Goal: Communication & Community: Answer question/provide support

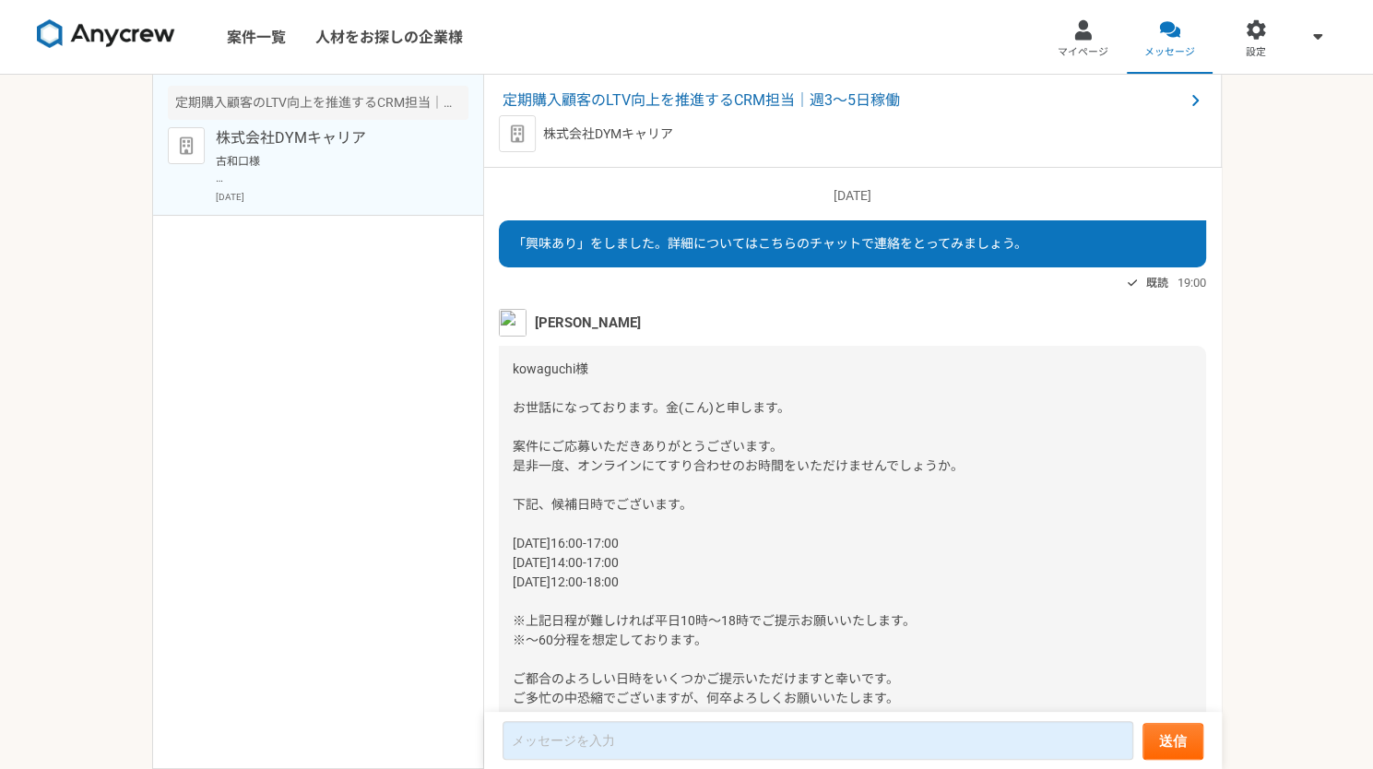
scroll to position [961, 0]
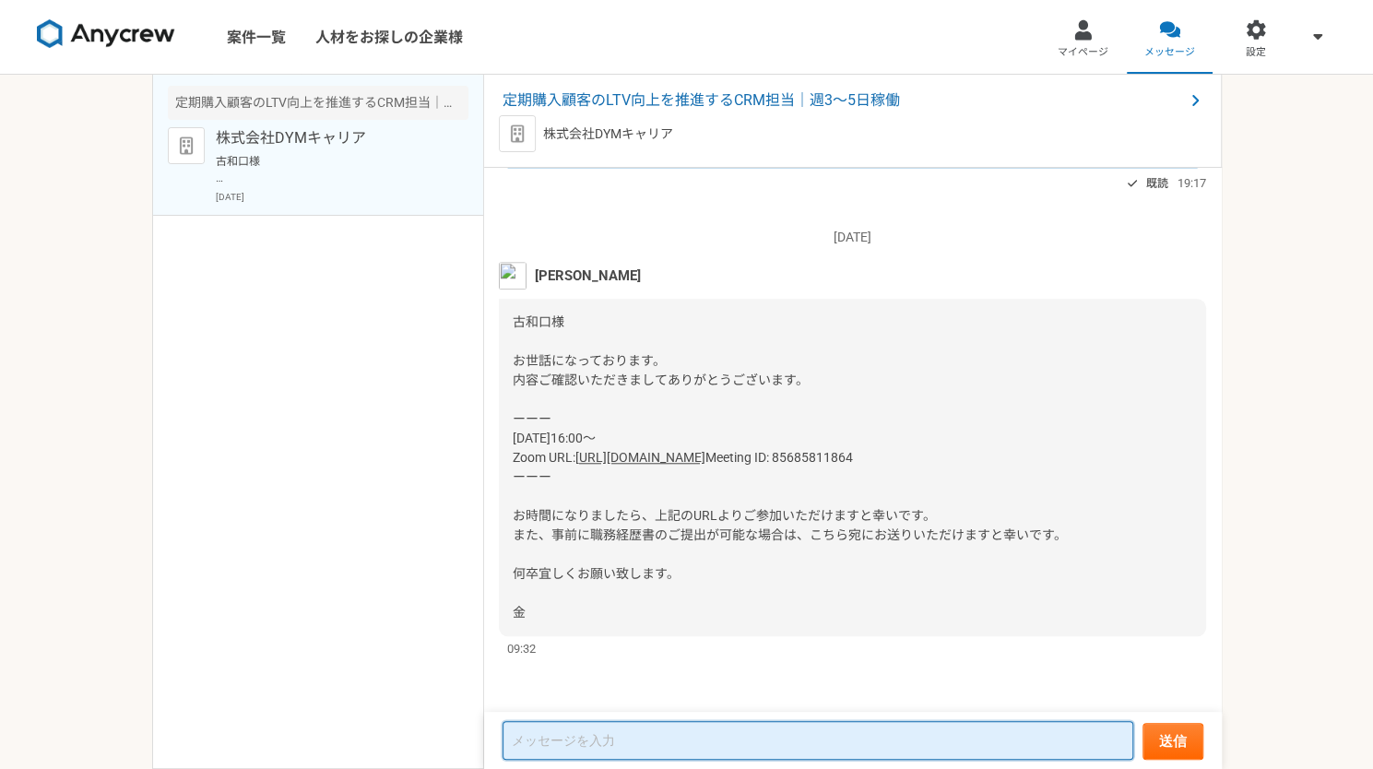
click at [854, 750] on textarea at bounding box center [818, 740] width 631 height 39
click at [703, 730] on textarea at bounding box center [818, 740] width 631 height 39
click at [688, 739] on textarea at bounding box center [818, 740] width 631 height 39
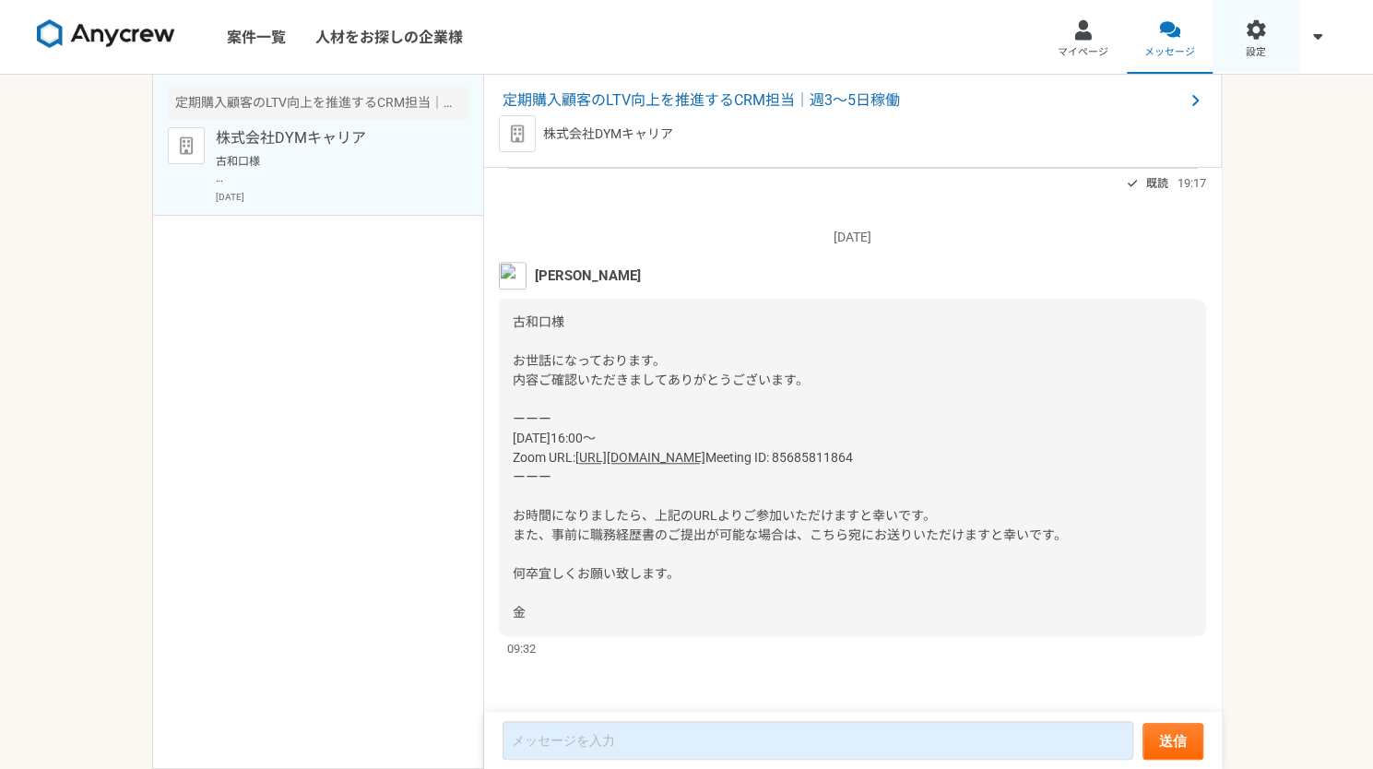
click at [1261, 36] on div at bounding box center [1256, 29] width 21 height 21
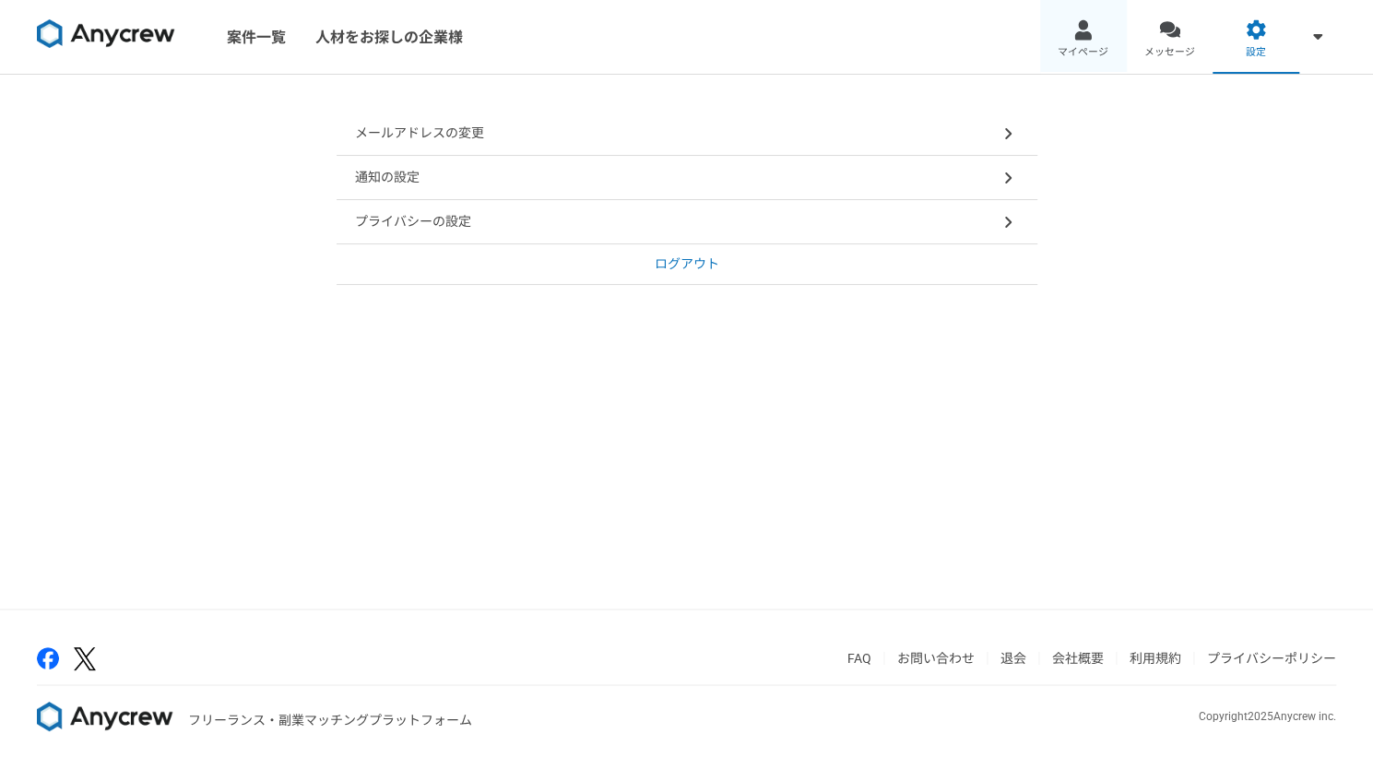
click at [1086, 53] on span "マイページ" at bounding box center [1083, 52] width 51 height 15
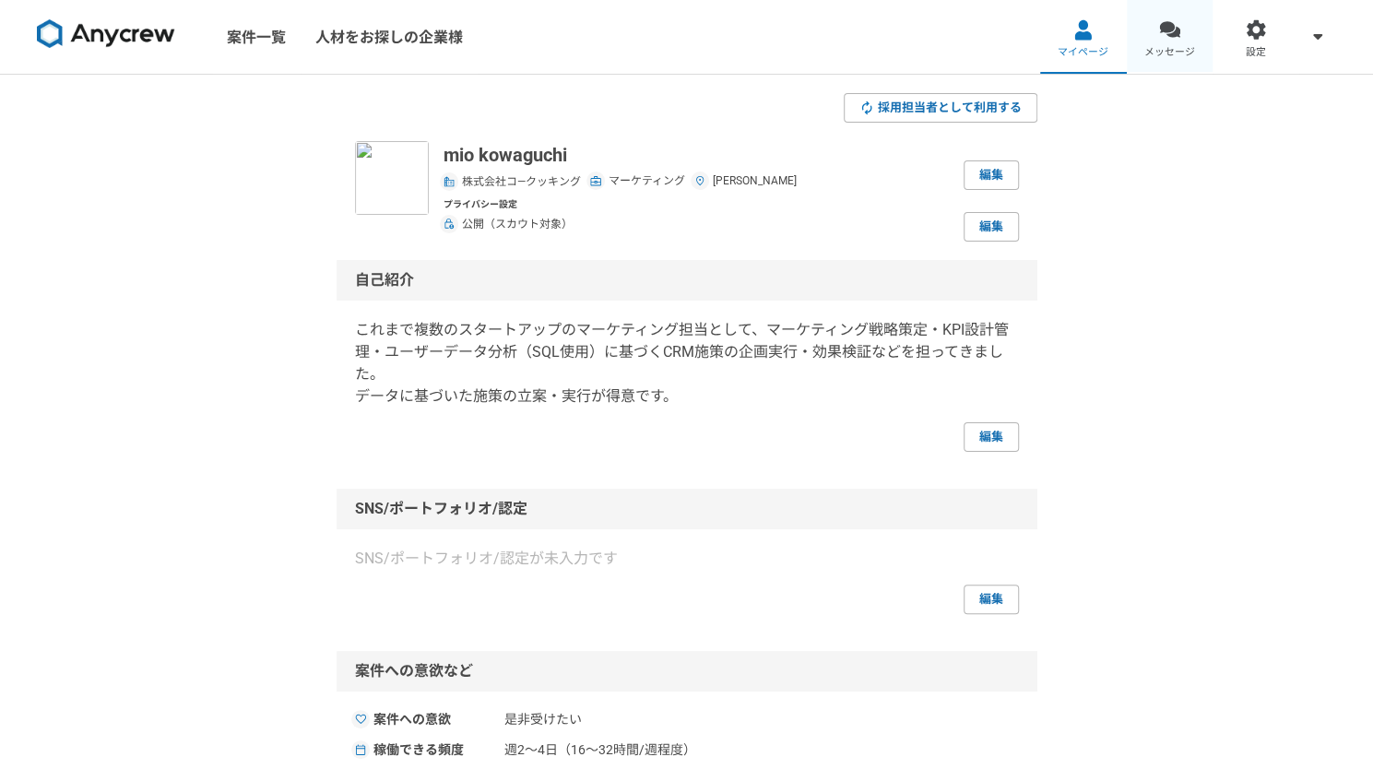
click at [1161, 41] on link "メッセージ" at bounding box center [1170, 37] width 87 height 74
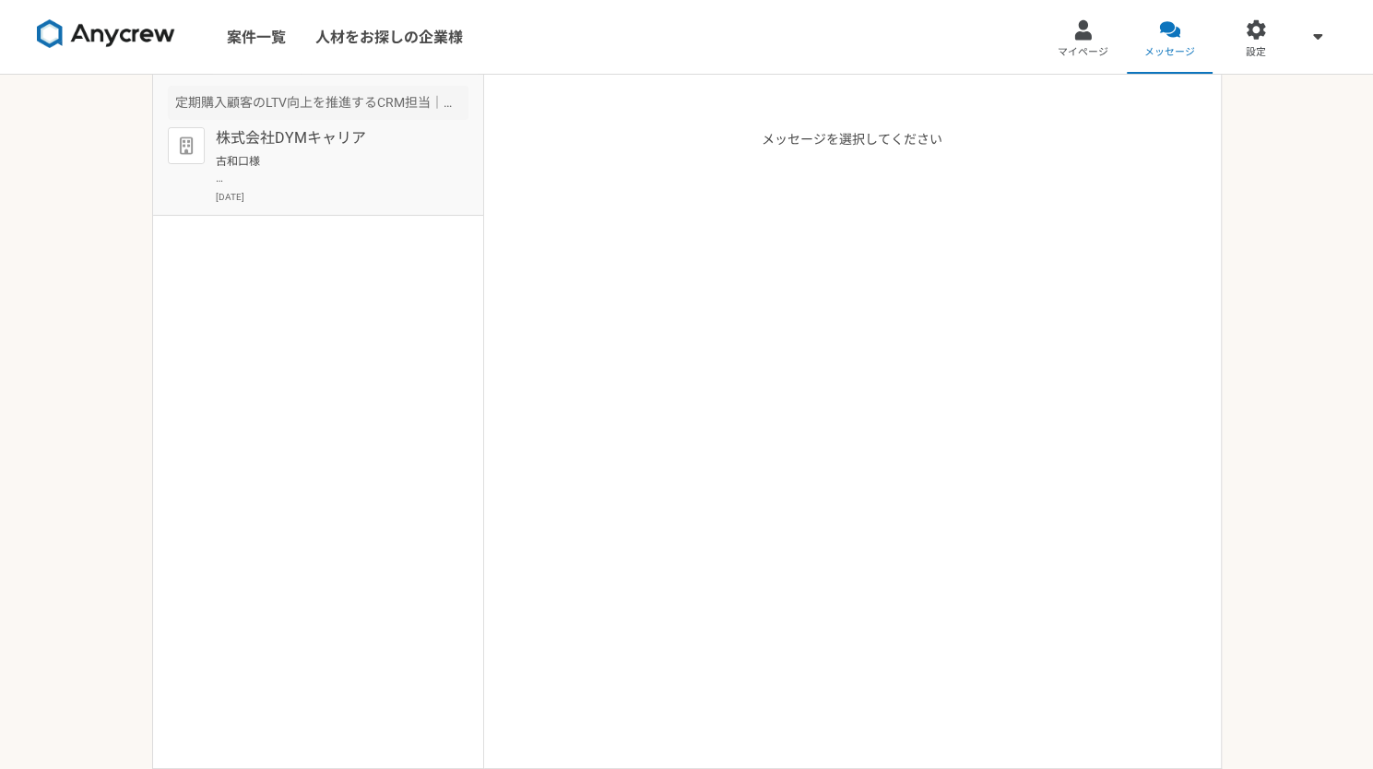
click at [319, 147] on p "株式会社DYMキャリア" at bounding box center [330, 138] width 228 height 22
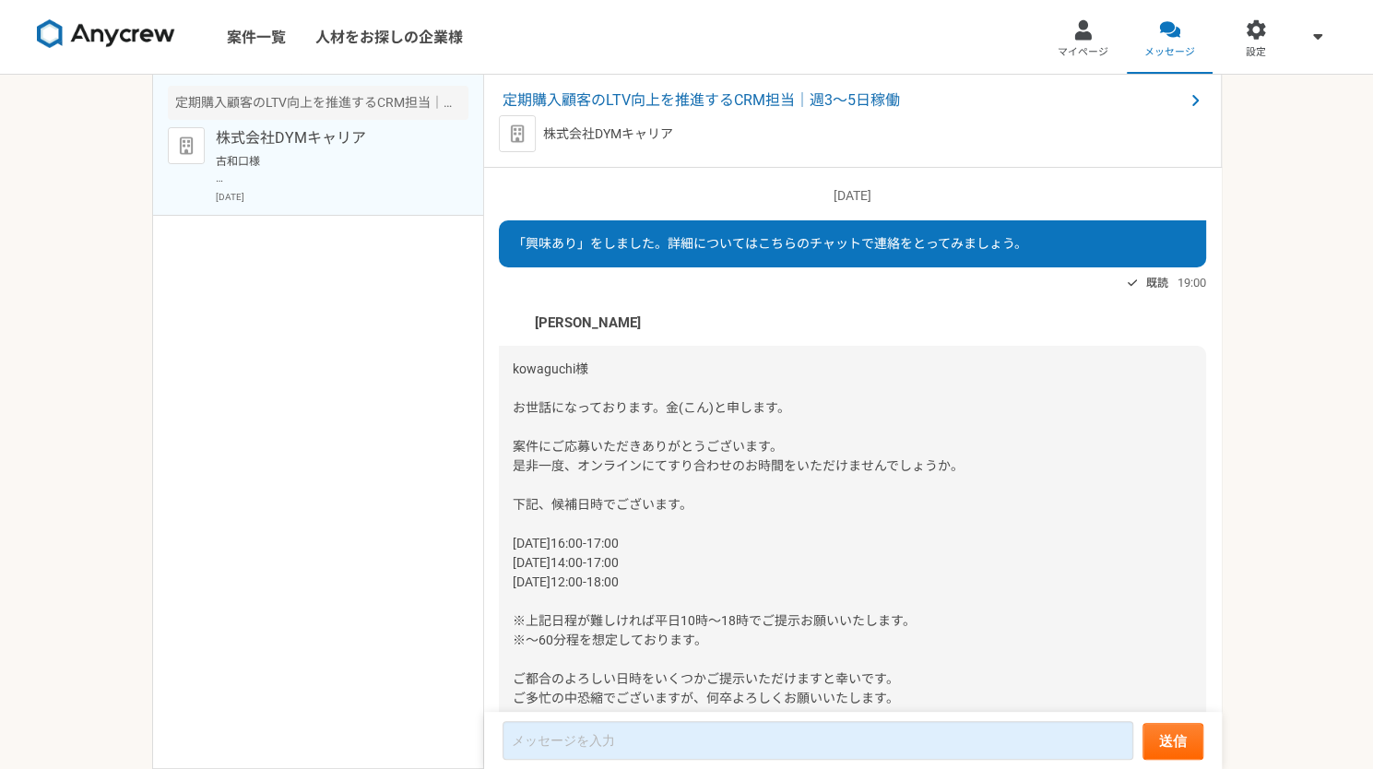
scroll to position [961, 0]
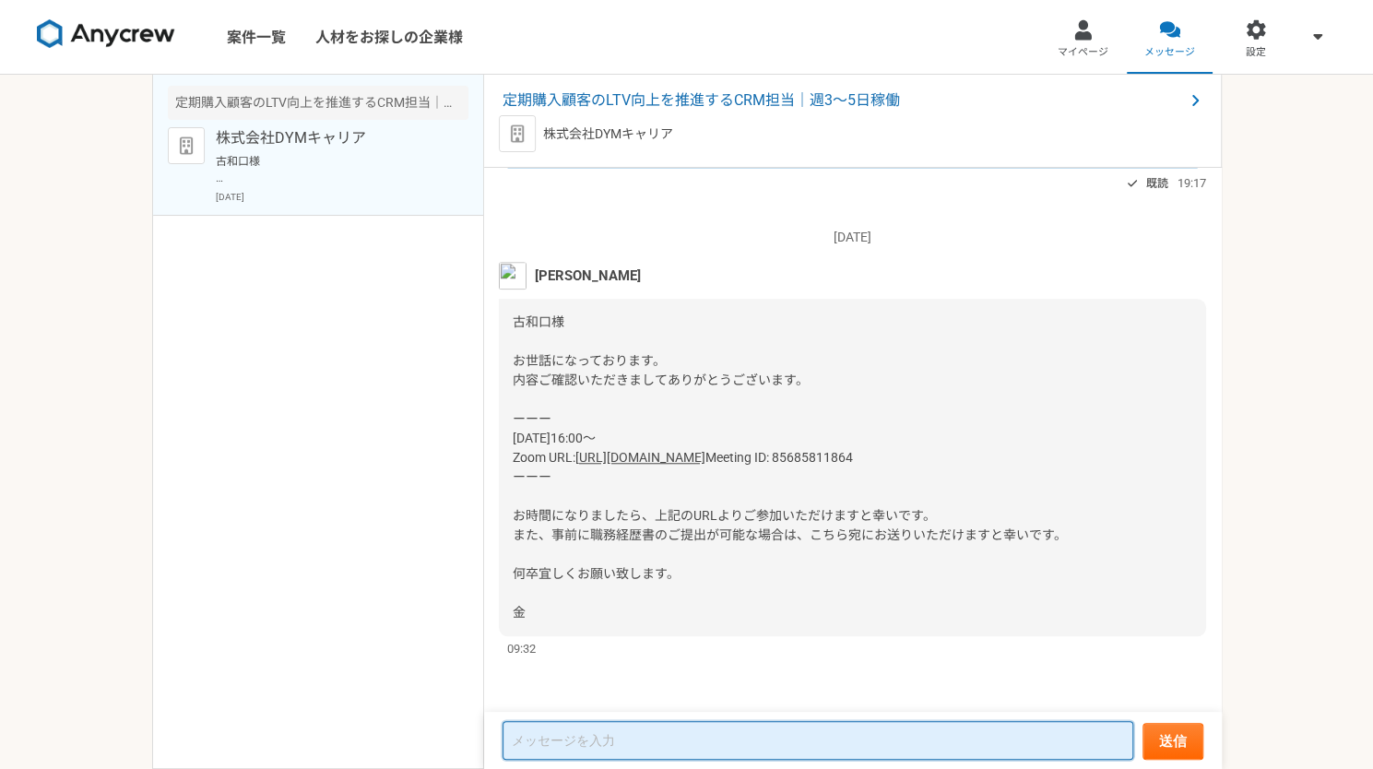
click at [710, 751] on textarea at bounding box center [818, 740] width 631 height 39
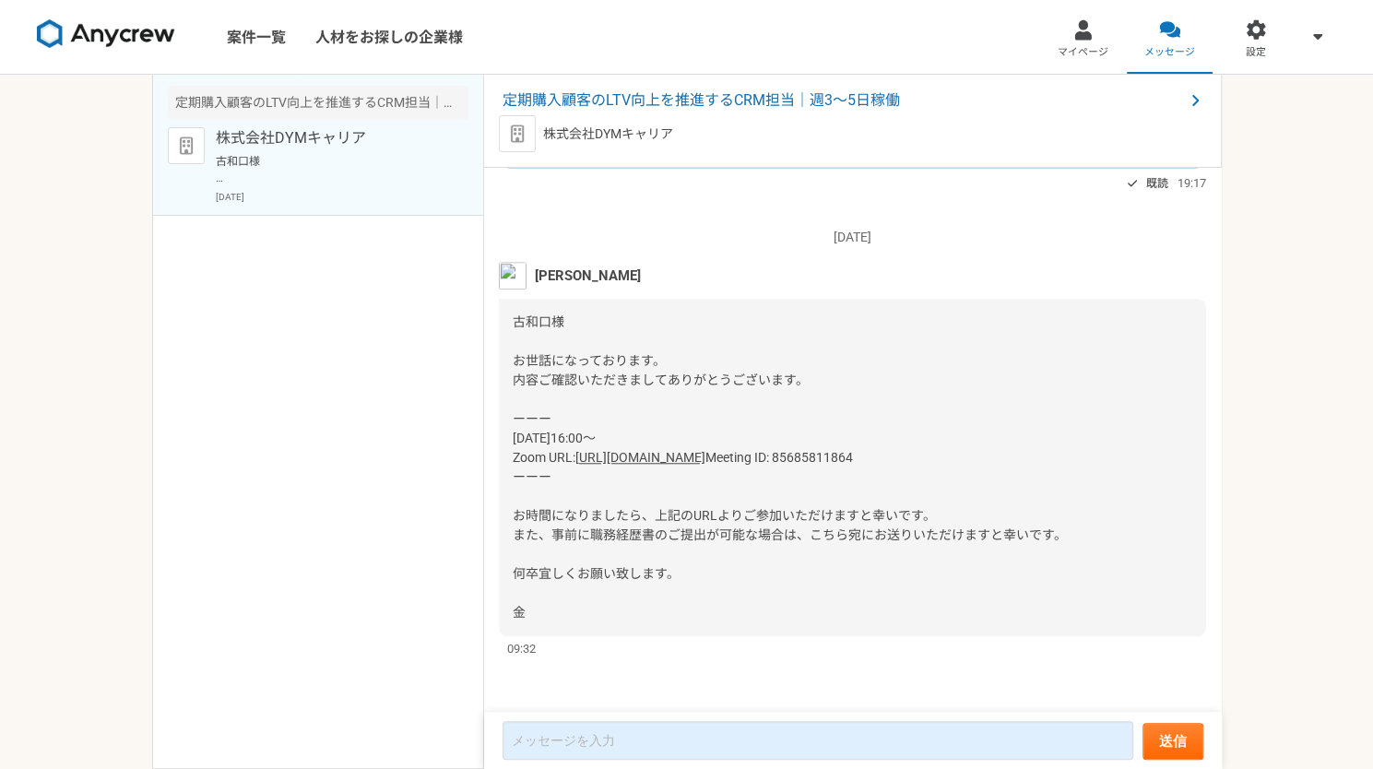
drag, startPoint x: 526, startPoint y: 535, endPoint x: 524, endPoint y: 547, distance: 12.1
click at [525, 544] on div "古和口様 お世話になっております。 内容ご確認いただきましてありがとうございます。 ーーー [DATE]16:00～ Zoom URL: [URL][DOMA…" at bounding box center [852, 467] width 707 height 337
drag, startPoint x: 524, startPoint y: 547, endPoint x: 512, endPoint y: 557, distance: 15.7
click at [513, 557] on span "Meeting ID: 85685811864 ーーー お時間になりましたら、上記のURLよりご参加いただけますと幸いです。 また、事前に職務経歴書のご提出が…" at bounding box center [790, 535] width 554 height 170
copy span "金"
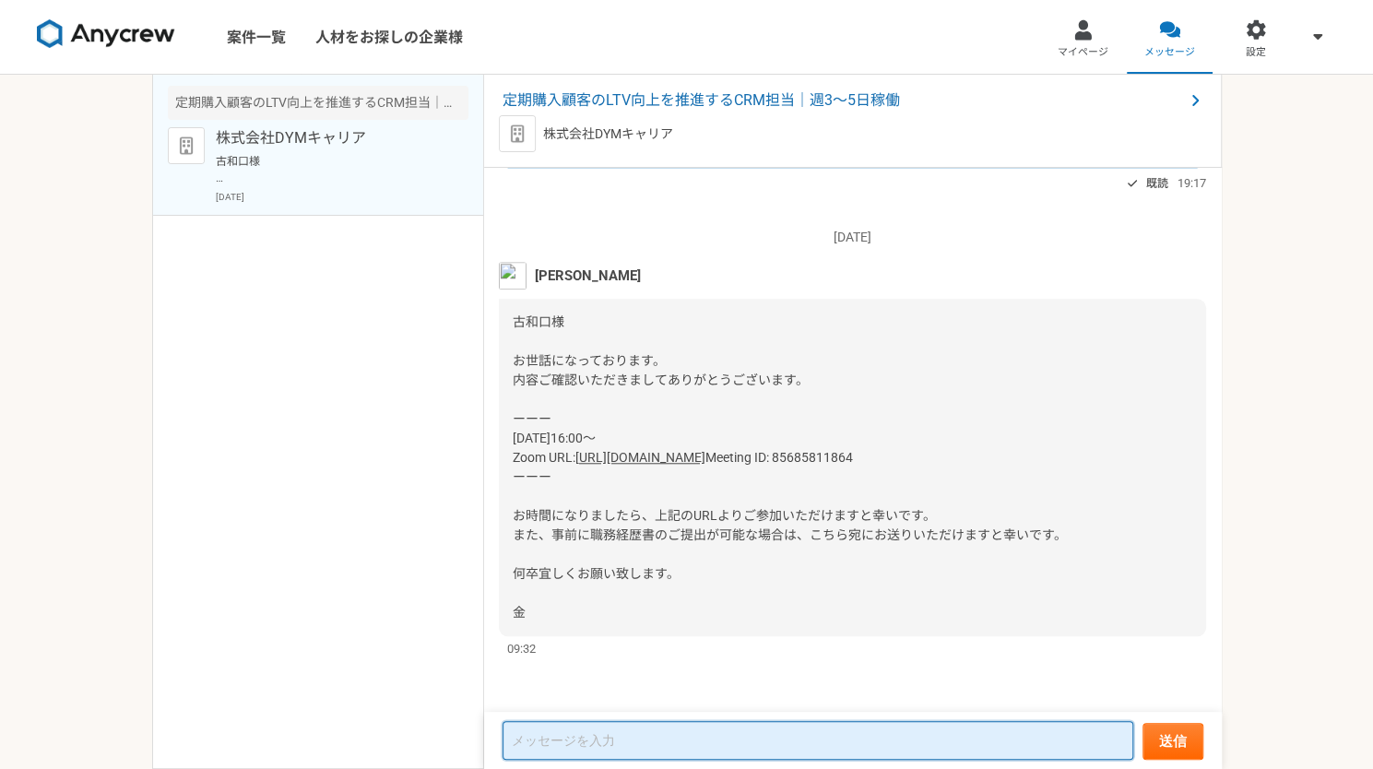
click at [679, 737] on textarea at bounding box center [818, 740] width 631 height 39
paste textarea "金"
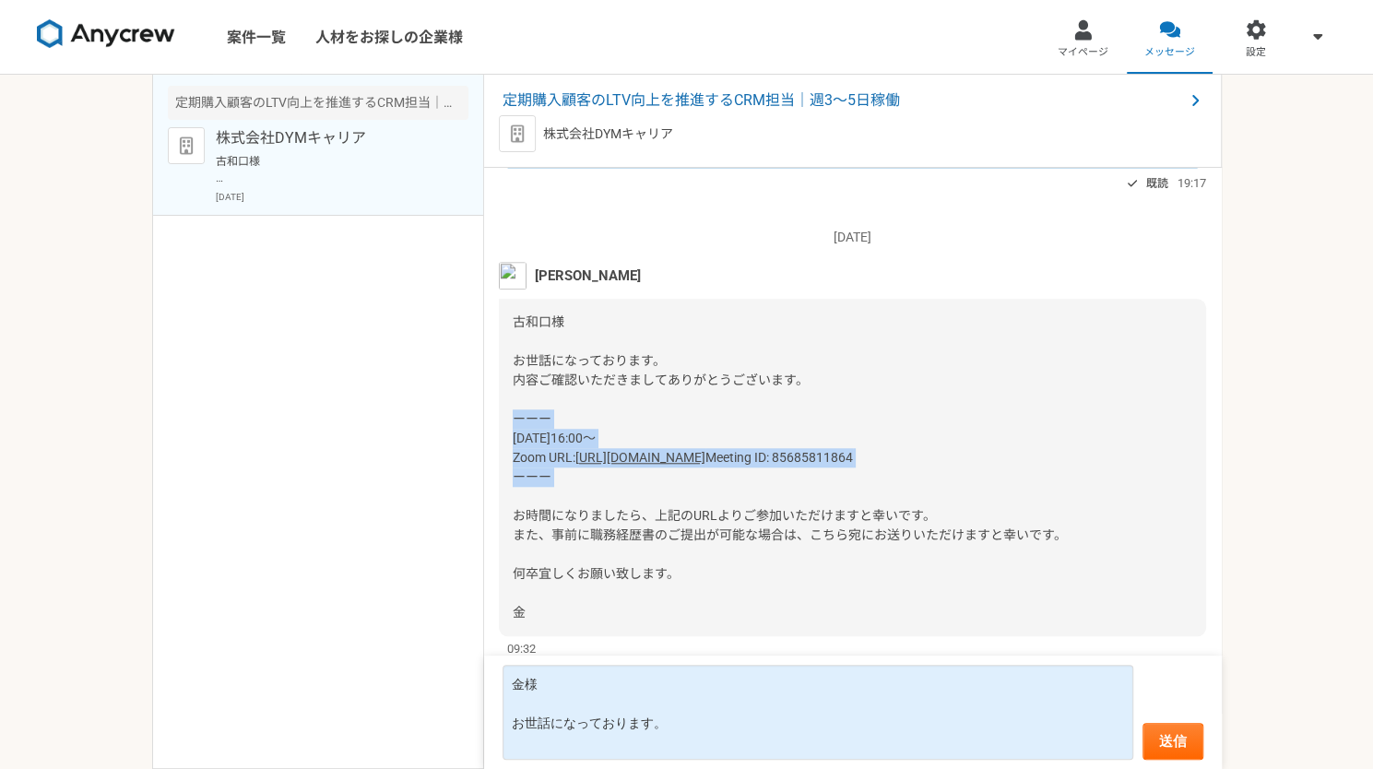
drag, startPoint x: 509, startPoint y: 338, endPoint x: 567, endPoint y: 412, distance: 93.9
click at [567, 412] on div "古和口様 お世話になっております。 内容ご確認いただきましてありがとうございます。 ーーー [DATE]16:00～ Zoom URL: [URL][DOMA…" at bounding box center [852, 467] width 707 height 337
copy div "ーーー [DATE]16:00～ Zoom URL: [URL][DOMAIN_NAME] Meeting ID: 85685811864 ーーー"
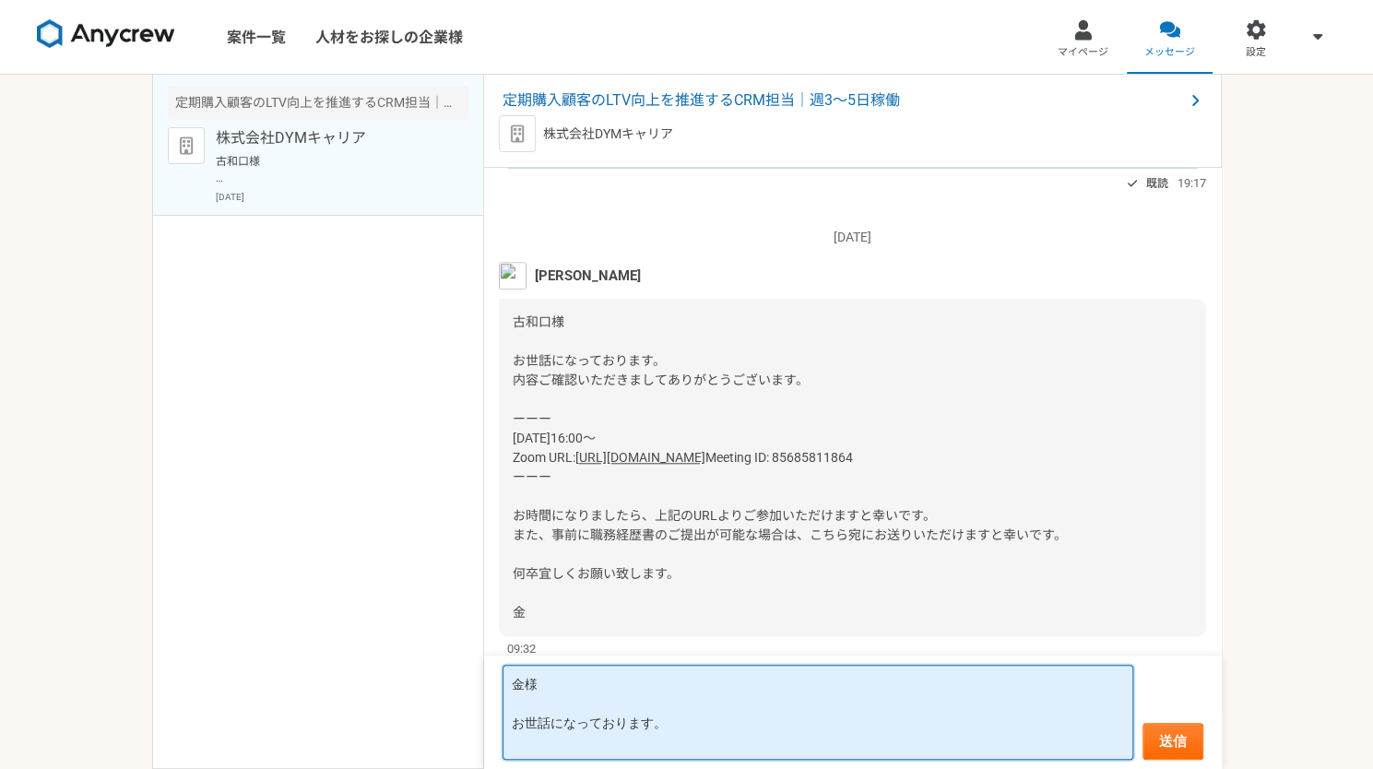
click at [717, 722] on textarea "金様 お世話になっております。" at bounding box center [818, 712] width 631 height 95
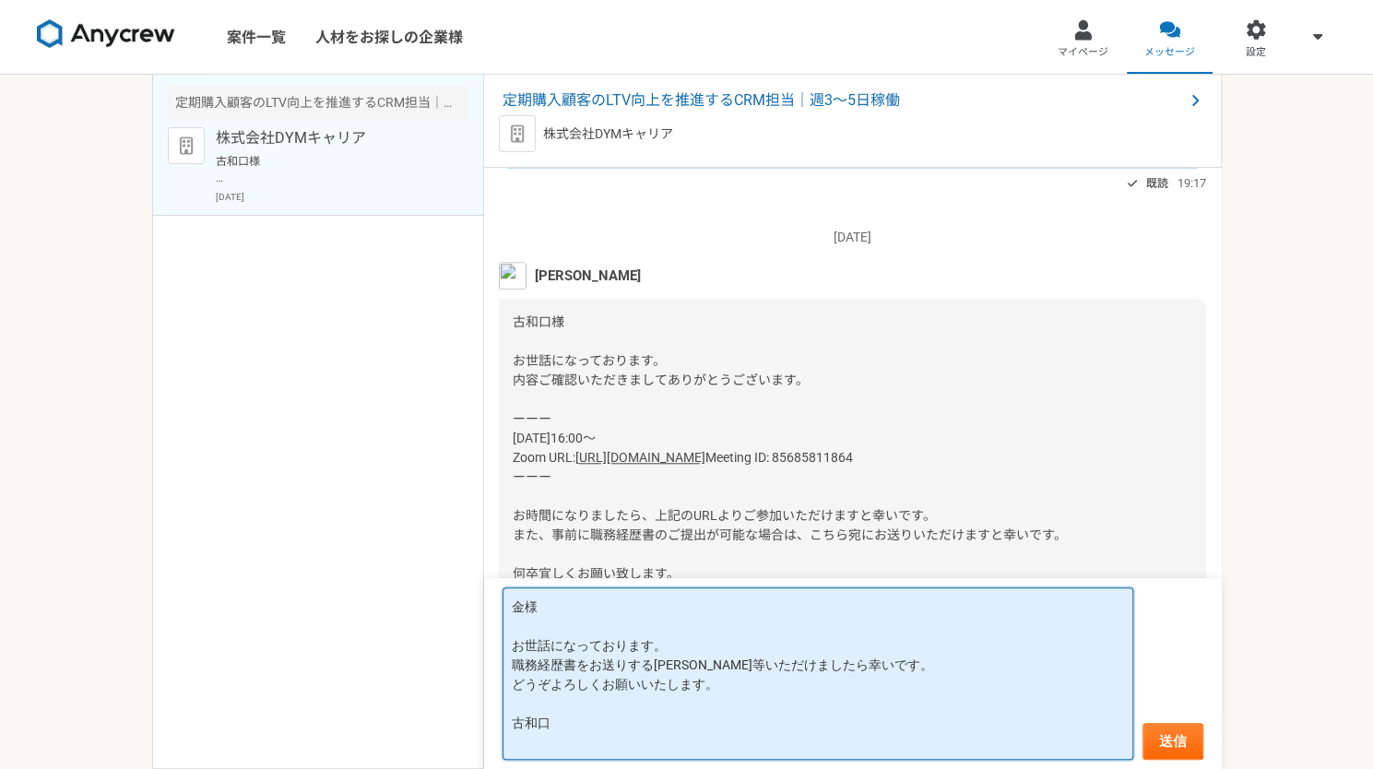
click at [684, 637] on textarea "金様 お世話になっております。 職務経歴書をお送りする[PERSON_NAME]等いただけましたら幸いです。 どうぞよろしくお願いいたします。 古和口" at bounding box center [818, 673] width 631 height 172
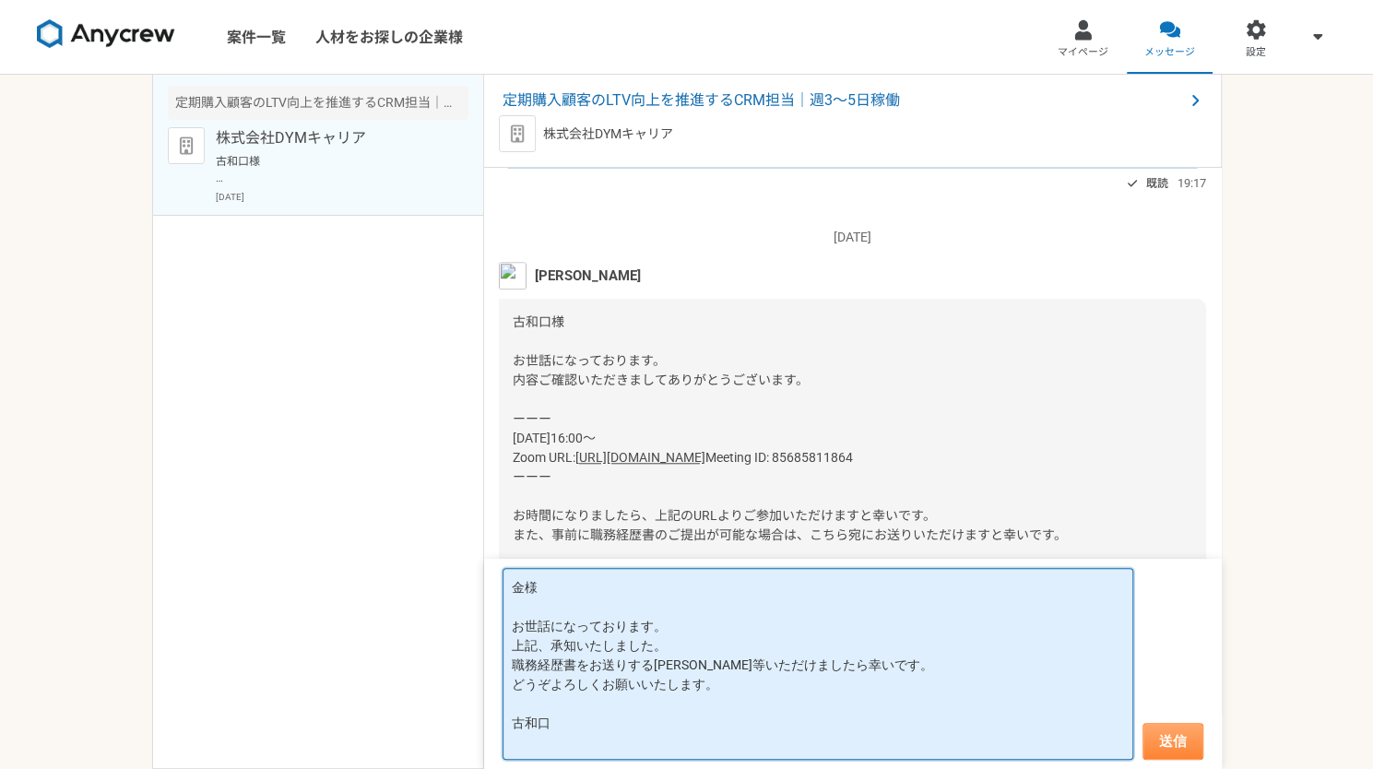
type textarea "金様 お世話になっております。 上記、承知いたしました。 職務経歴書をお送りする[PERSON_NAME]等いただけましたら幸いです。 どうぞよろしくお願いい…"
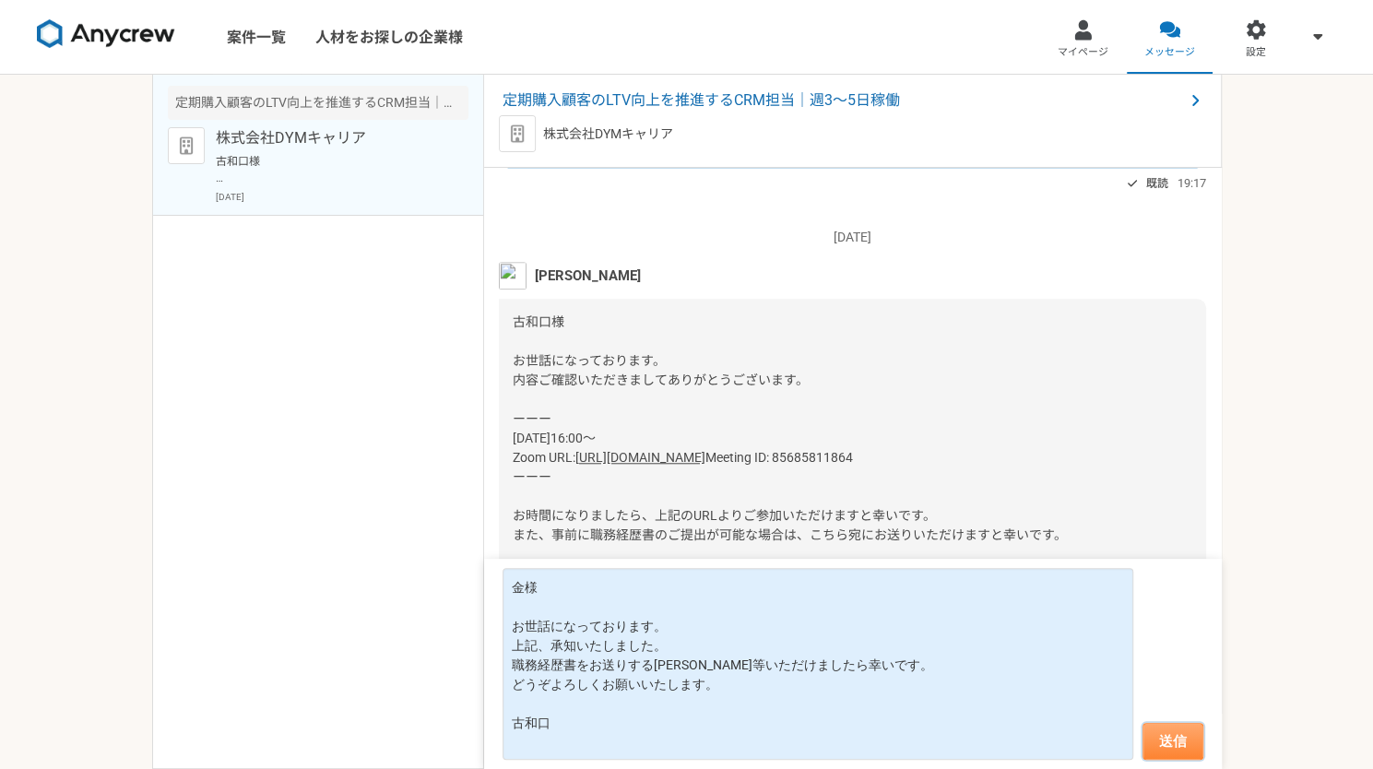
click at [1168, 743] on button "送信" at bounding box center [1172, 741] width 61 height 37
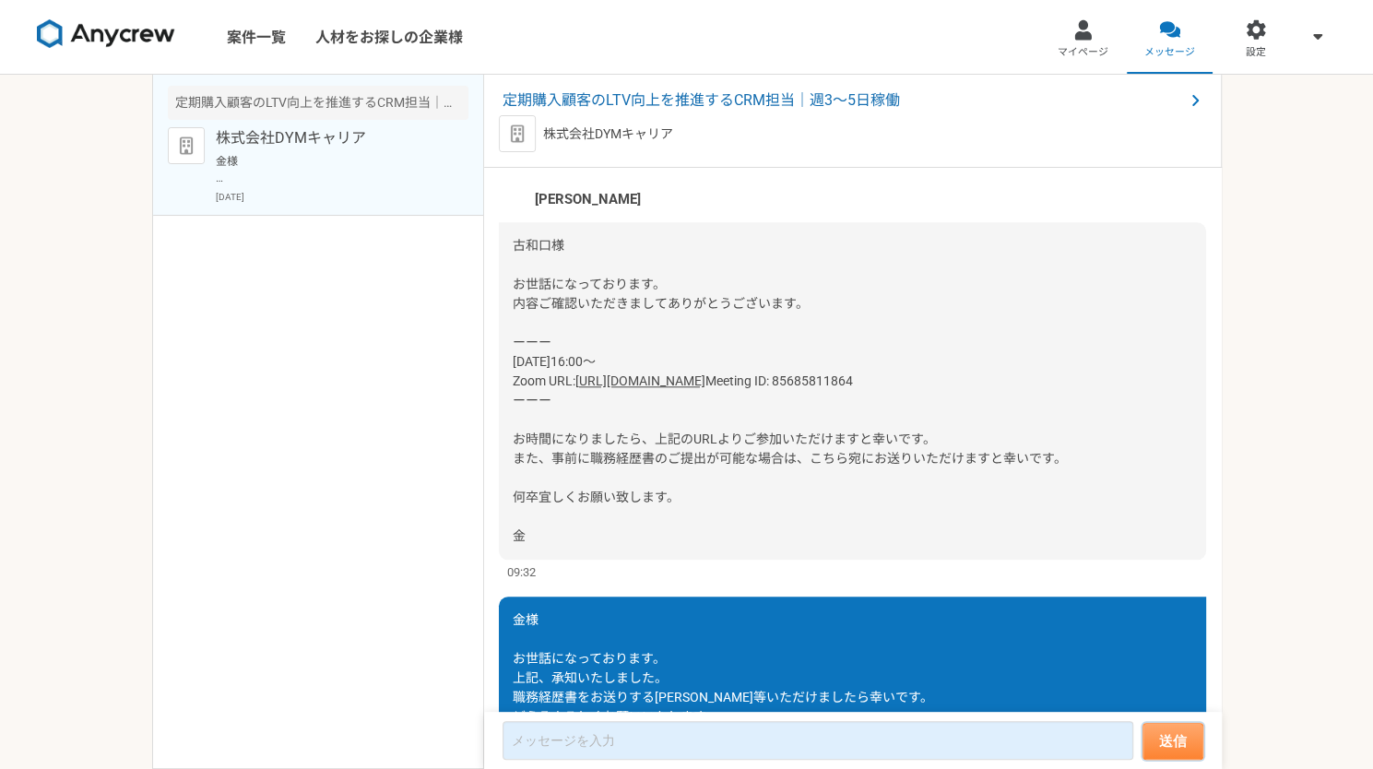
scroll to position [1180, 0]
